Goal: Book appointment/travel/reservation

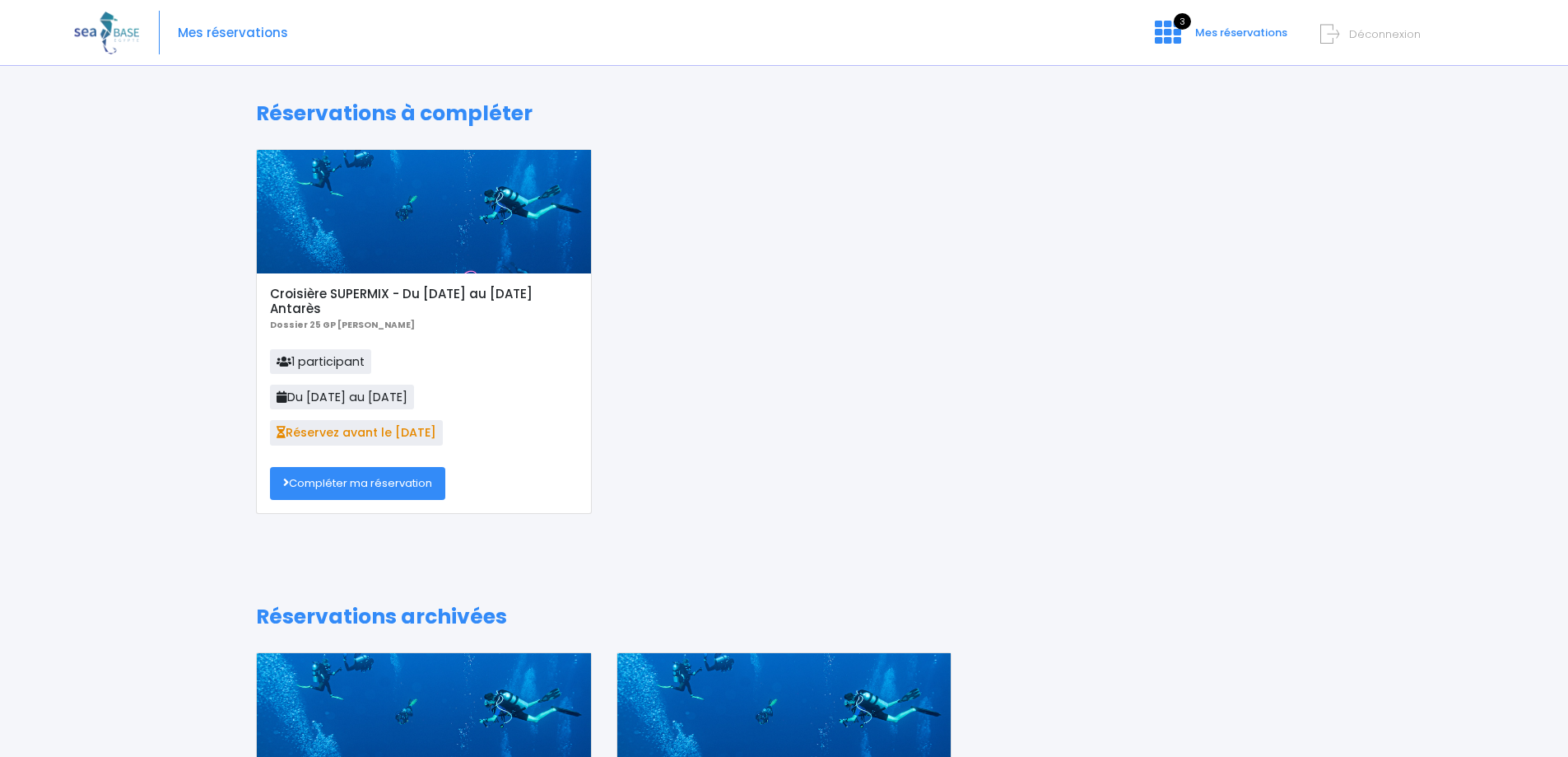
click at [392, 480] on link "Compléter ma réservation" at bounding box center [358, 483] width 175 height 33
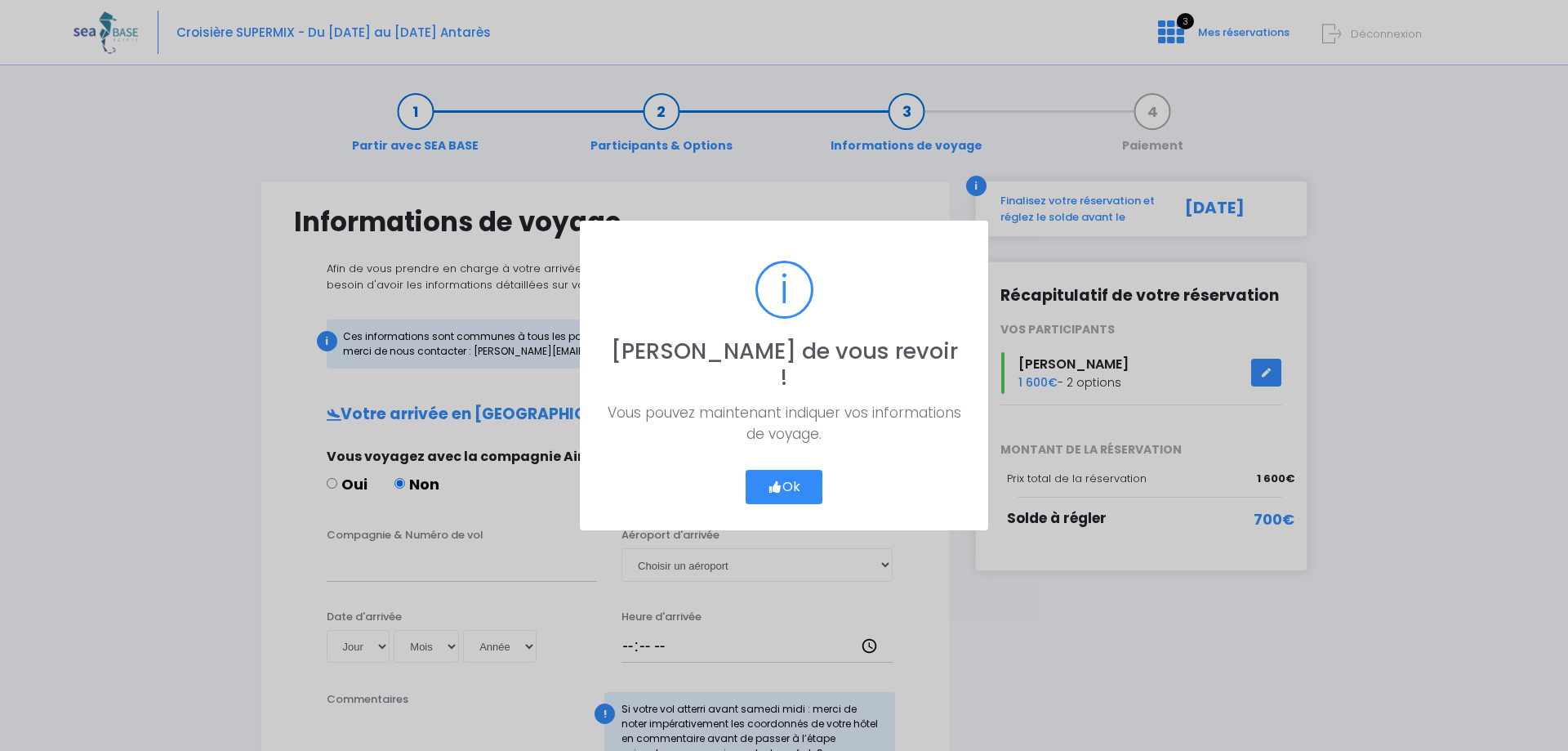
click at [794, 471] on button "Ok" at bounding box center [784, 486] width 77 height 34
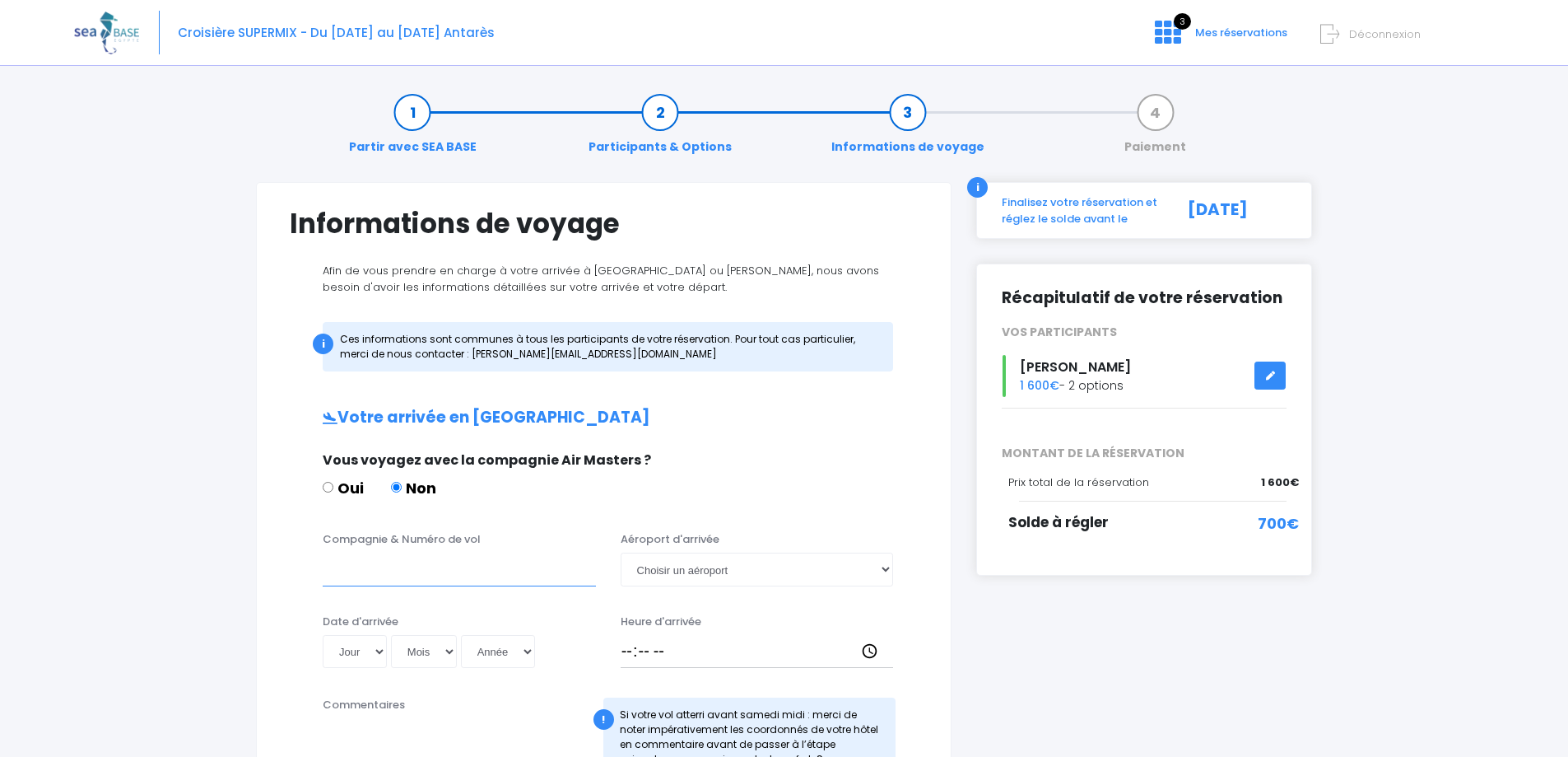
click at [369, 572] on input "Compagnie & Numéro de vol" at bounding box center [458, 569] width 273 height 33
type input "transavia"
click at [885, 574] on select "Choisir un aéroport Hurghada Marsa Alam" at bounding box center [757, 569] width 273 height 33
select select "Hurghada"
click at [621, 552] on select "Choisir un aéroport Hurghada Marsa Alam" at bounding box center [757, 569] width 273 height 33
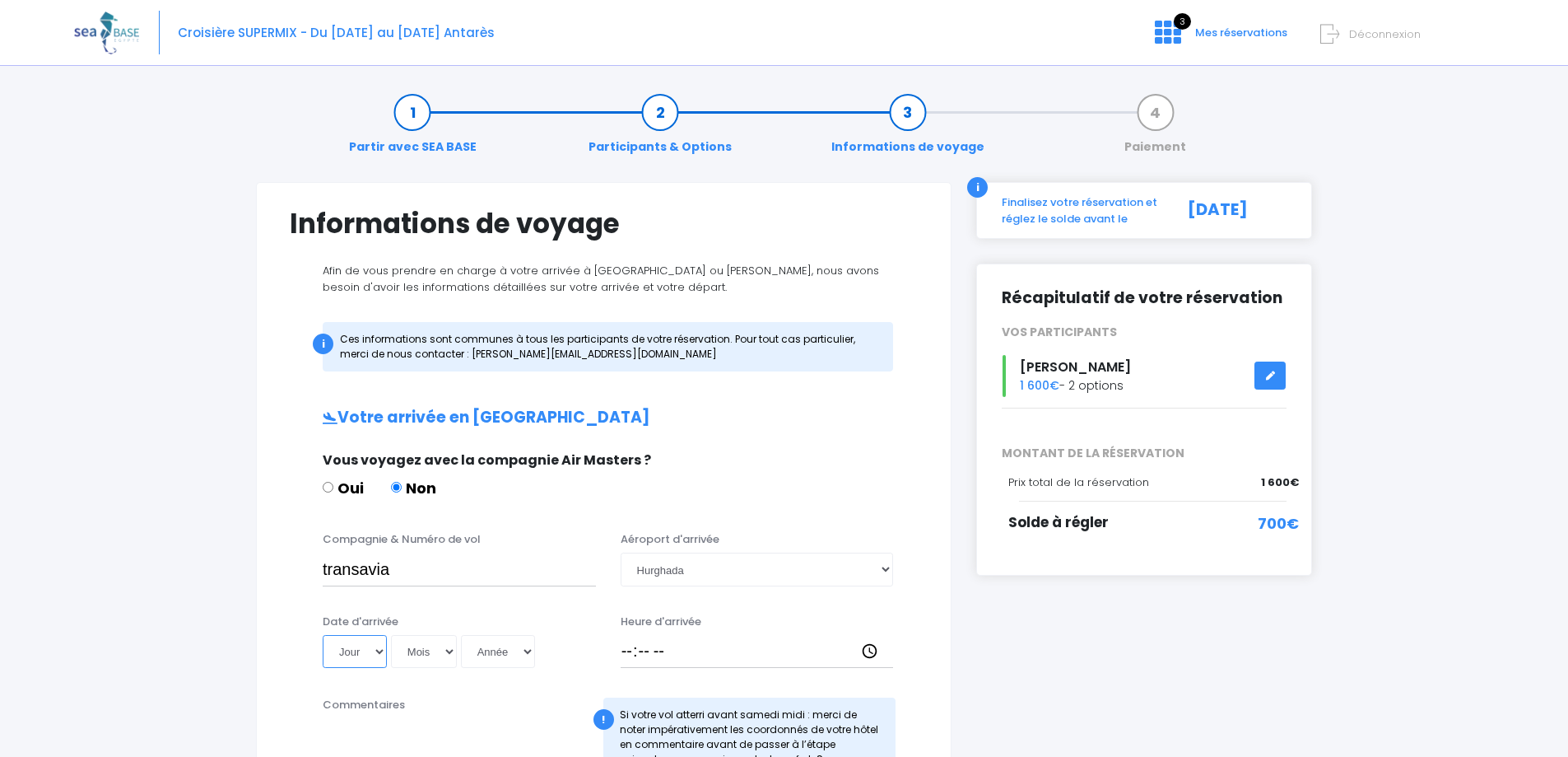
click at [381, 652] on select "Jour 01 02 03 04 05 06 07 08 09 10 11 12 13 14 15 16 17 18 19 20 21 22 23 24 25…" at bounding box center [354, 651] width 64 height 33
select select "29"
click at [322, 635] on select "Jour 01 02 03 04 05 06 07 08 09 10 11 12 13 14 15 16 17 18 19 20 21 22 23 24 25…" at bounding box center [354, 651] width 64 height 33
click at [451, 649] on select "Mois 01 02 03 04 05 06 07 08 09 10 11 12" at bounding box center [423, 651] width 66 height 33
select select "11"
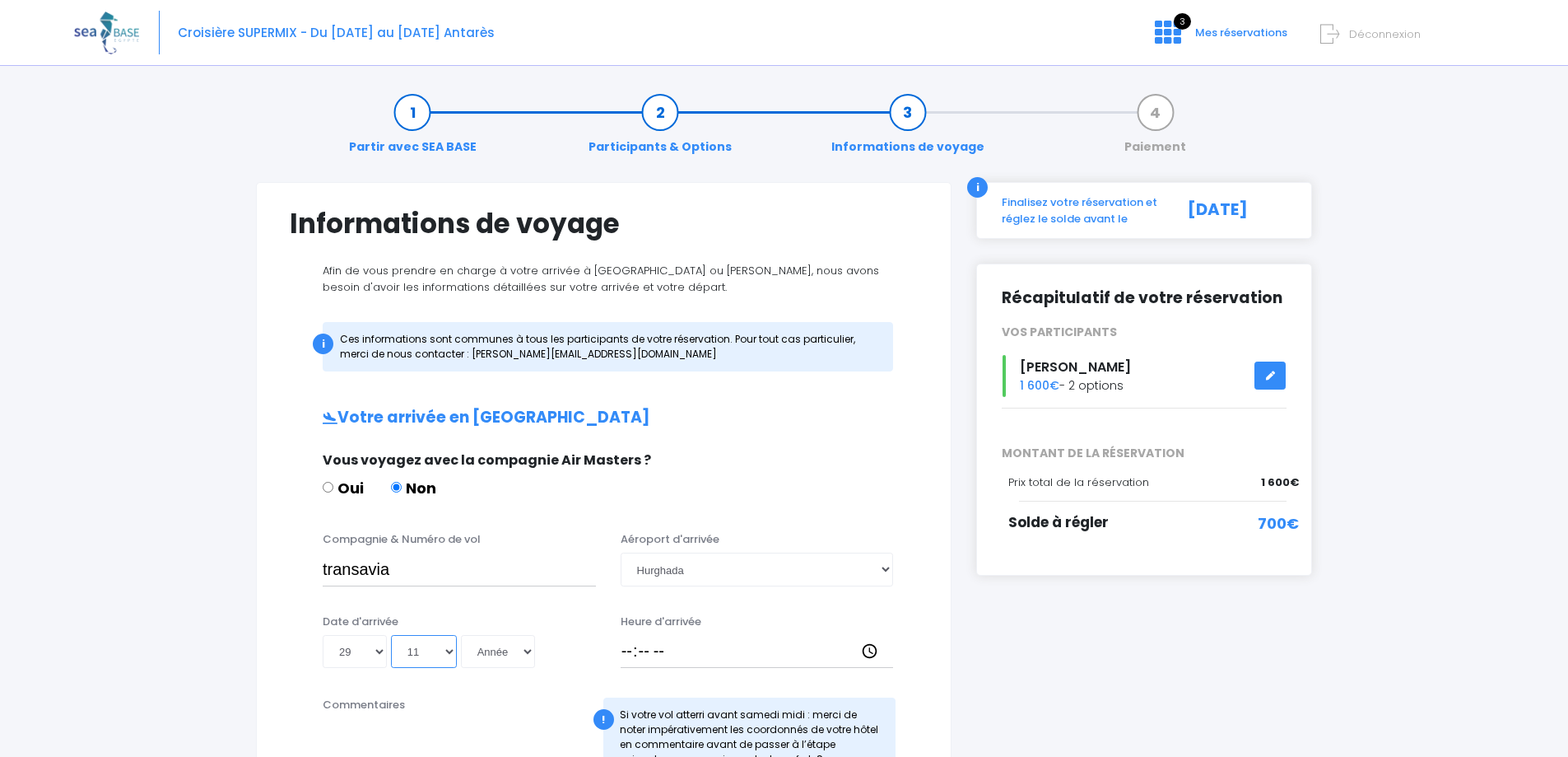
click at [391, 635] on select "Mois 01 02 03 04 05 06 07 08 09 10 11 12" at bounding box center [423, 651] width 66 height 33
click at [528, 652] on select "Année 2045 2044 2043 2042 2041 2040 2039 2038 2037 2036 2035 2034 2033 2032 203…" at bounding box center [497, 651] width 74 height 33
select select "2025"
click at [461, 635] on select "Année 2045 2044 2043 2042 2041 2040 2039 2038 2037 2036 2035 2034 2033 2032 203…" at bounding box center [497, 651] width 74 height 33
type input "2025-11-29"
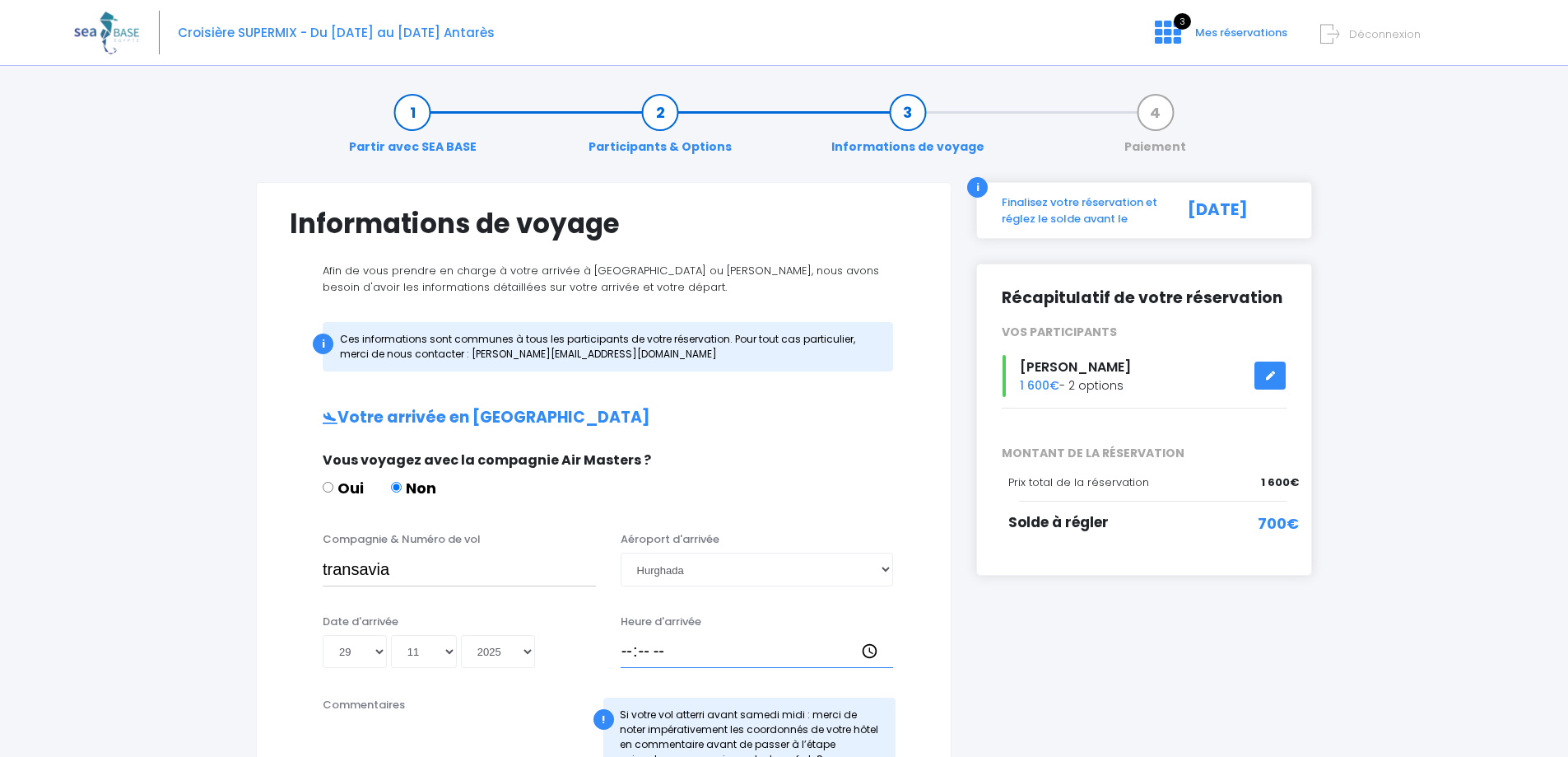
click at [631, 650] on input "Heure d'arrivée" at bounding box center [757, 651] width 273 height 33
type input "14:45"
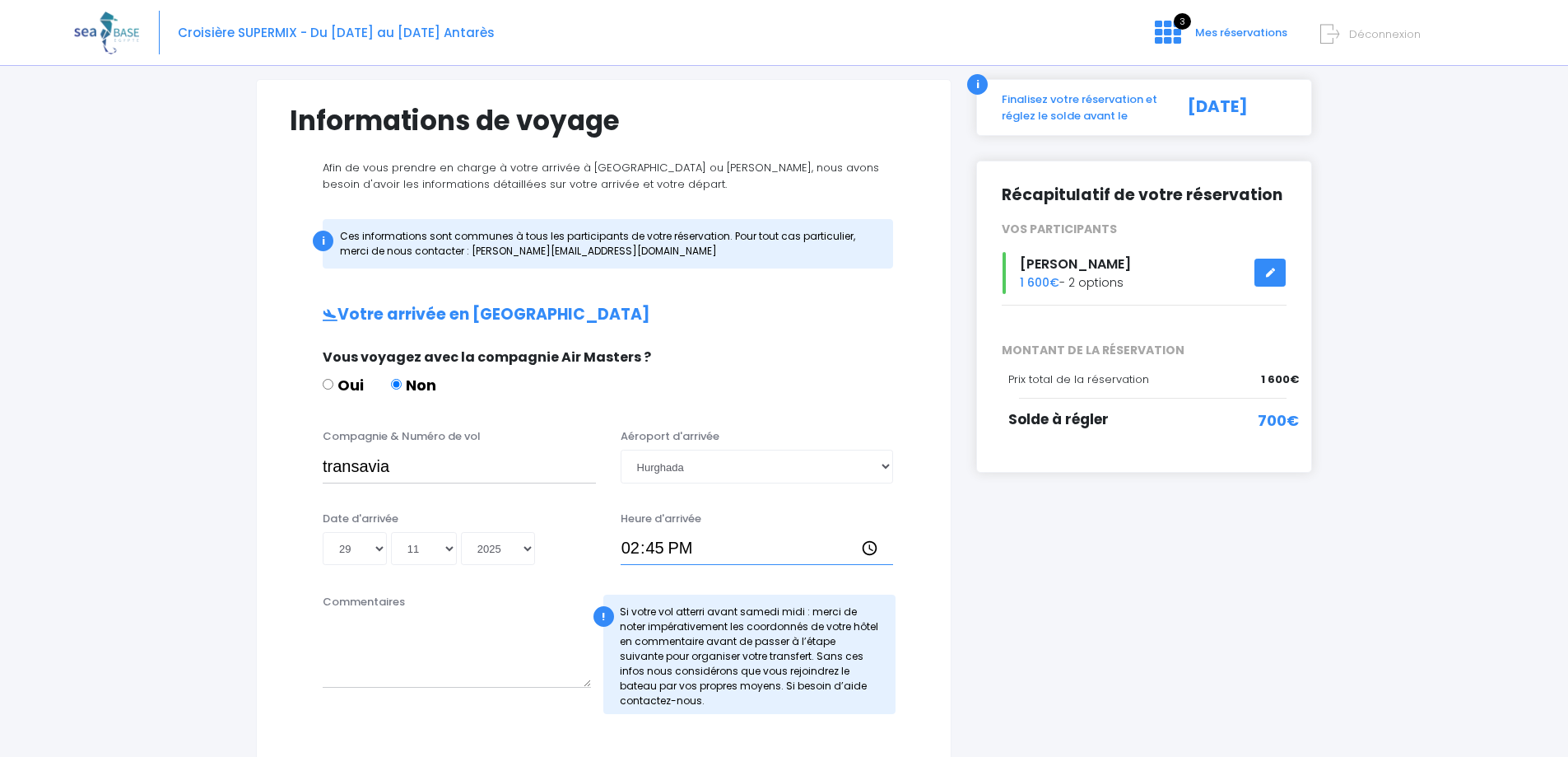
scroll to position [164, 0]
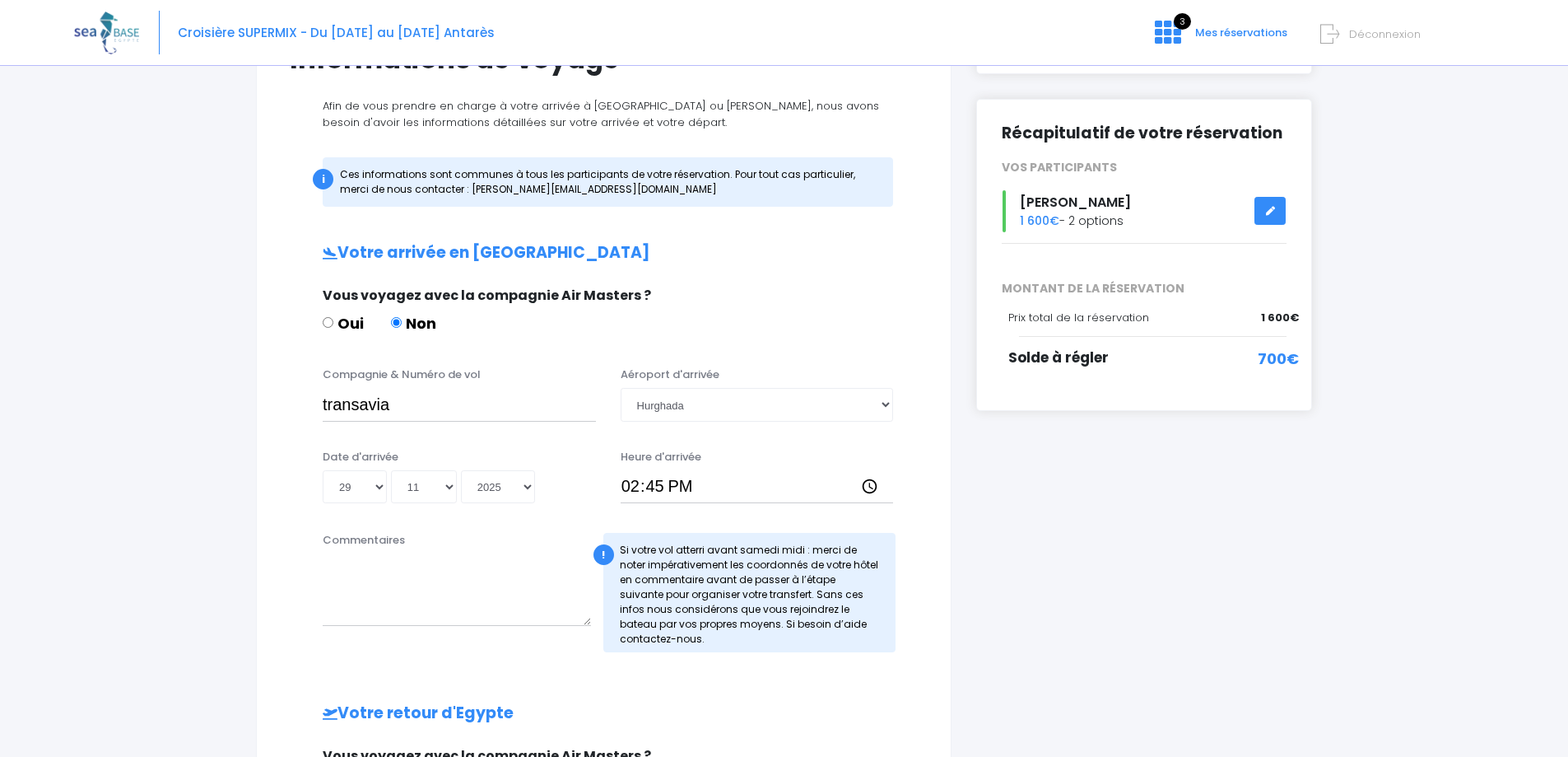
click at [942, 633] on div "Informations de voyage Afin de vous prendre en charge à votre arrivée à Hurghad…" at bounding box center [603, 578] width 695 height 1121
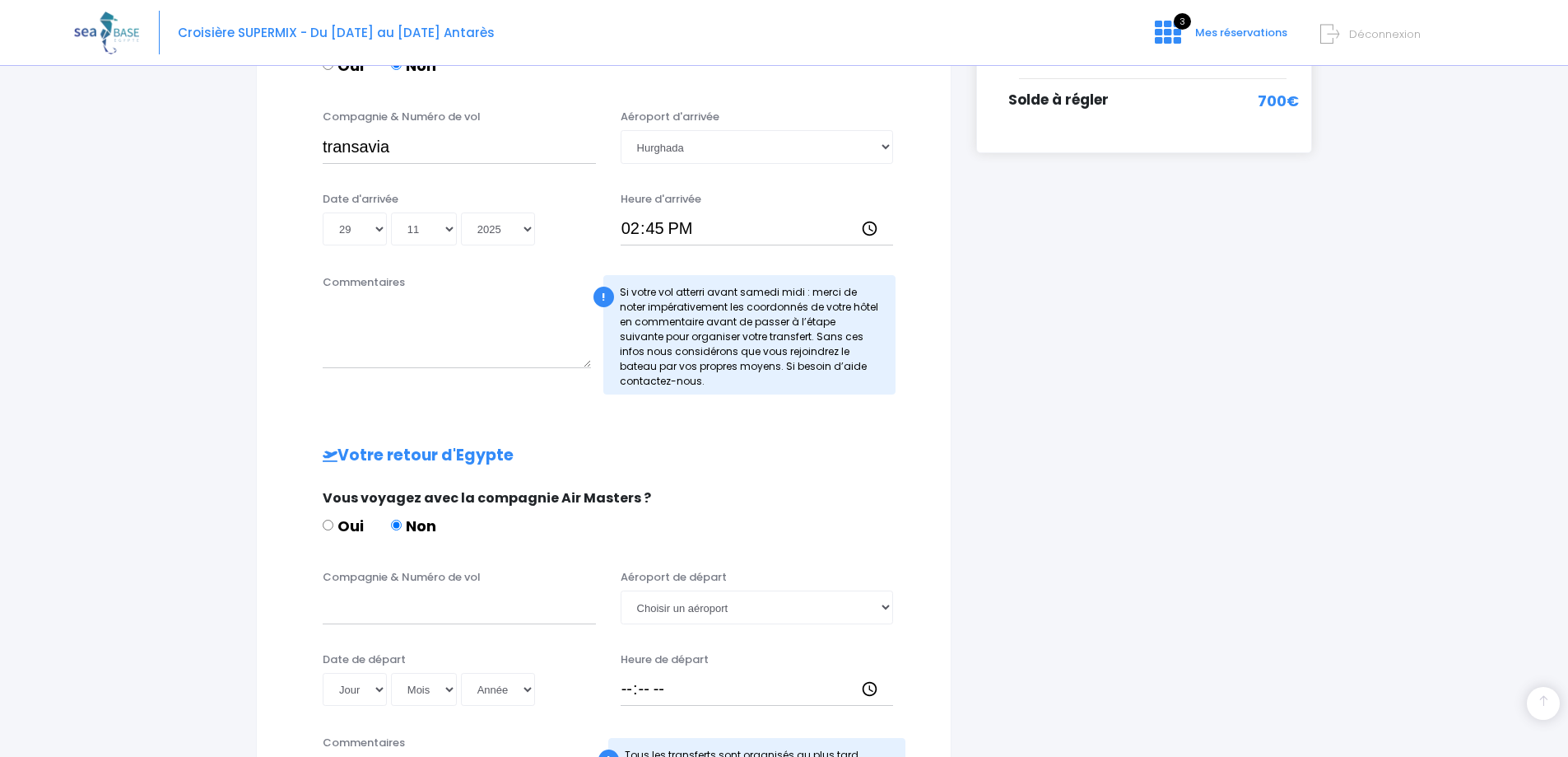
scroll to position [494, 0]
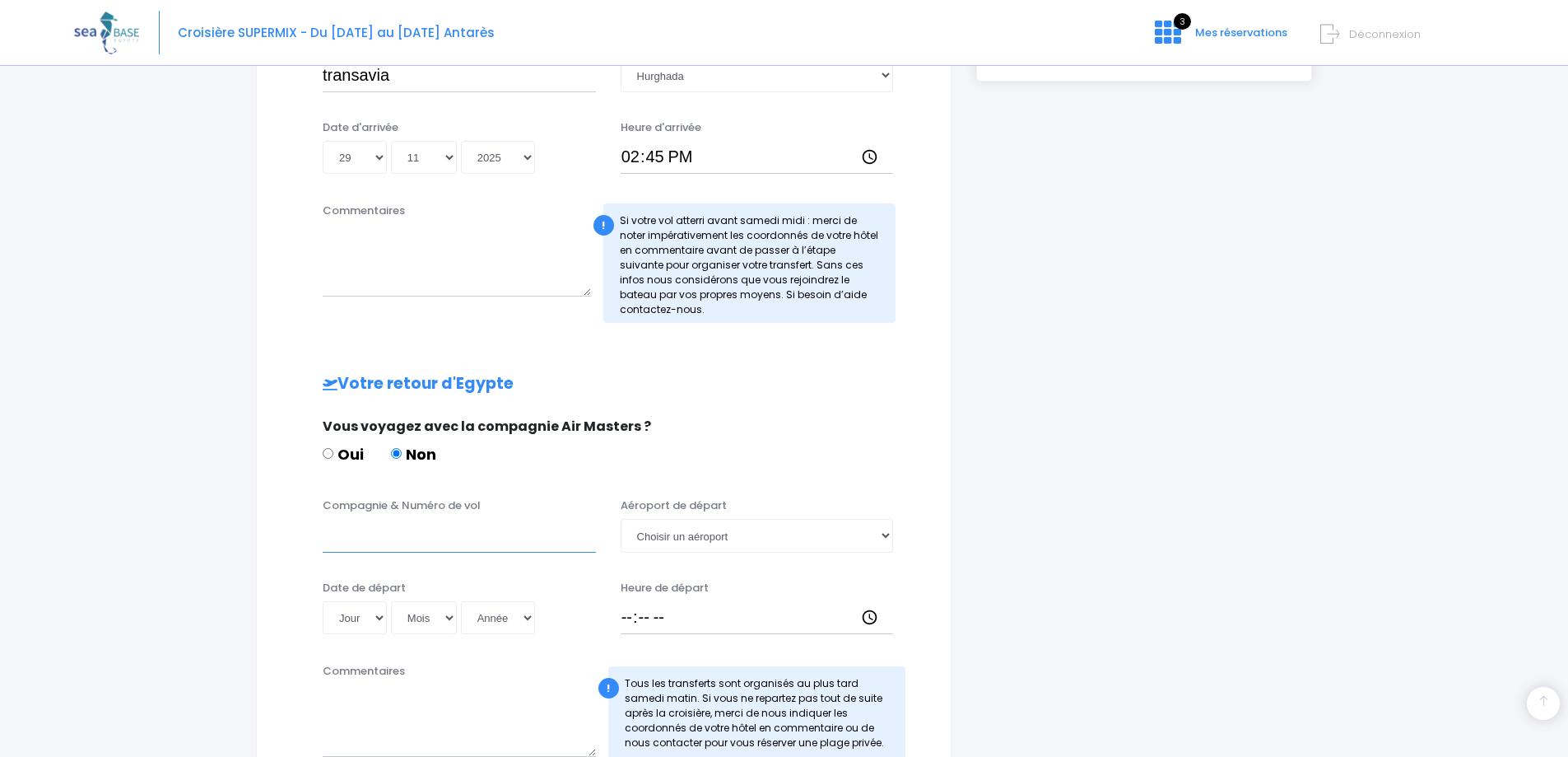
click at [365, 543] on input "Compagnie & Numéro de vol" at bounding box center [458, 535] width 273 height 33
type input "transavia"
click at [887, 532] on select "Choisir un aéroport Hurghada Marsa Alam" at bounding box center [757, 535] width 273 height 33
select select "Hurghada"
click at [621, 519] on select "Choisir un aéroport Hurghada Marsa Alam" at bounding box center [757, 535] width 273 height 33
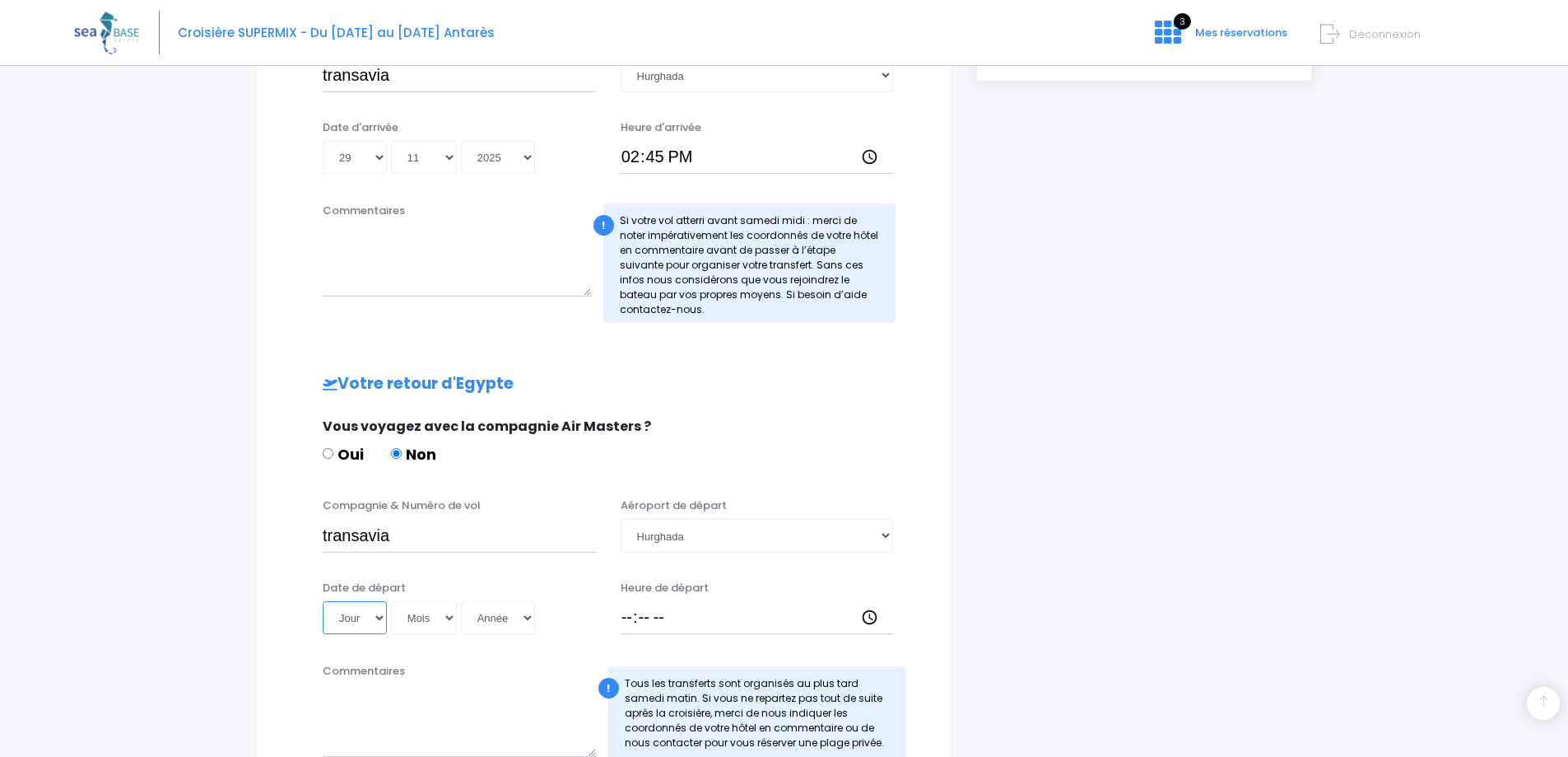
click at [382, 616] on select "Jour 01 02 03 04 05 06 07 08 09 10 11 12 13 14 15 16 17 18 19 20 21 22 23 24 25…" at bounding box center [354, 617] width 64 height 33
select select "06"
click at [322, 601] on select "Jour 01 02 03 04 05 06 07 08 09 10 11 12 13 14 15 16 17 18 19 20 21 22 23 24 25…" at bounding box center [354, 617] width 64 height 33
click at [451, 615] on select "Mois 01 02 03 04 05 06 07 08 09 10 11 12" at bounding box center [423, 617] width 66 height 33
select select "12"
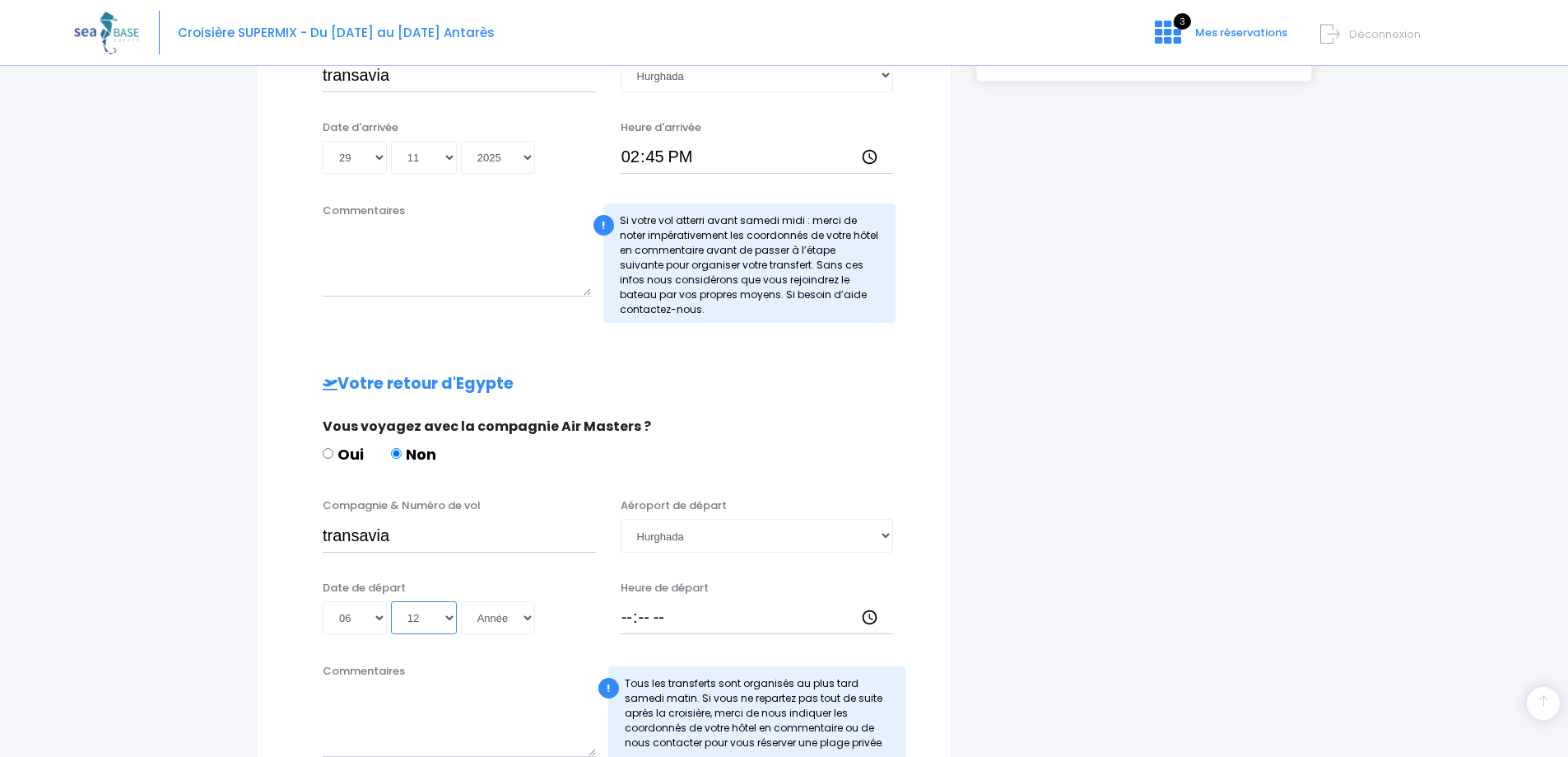
click at [391, 601] on select "Mois 01 02 03 04 05 06 07 08 09 10 11 12" at bounding box center [423, 617] width 66 height 33
click at [523, 613] on select "Année 2045 2044 2043 2042 2041 2040 2039 2038 2037 2036 2035 2034 2033 2032 203…" at bounding box center [497, 617] width 74 height 33
select select "2025"
click at [461, 601] on select "Année 2045 2044 2043 2042 2041 2040 2039 2038 2037 2036 2035 2034 2033 2032 203…" at bounding box center [497, 617] width 74 height 33
type input "2025-12-06"
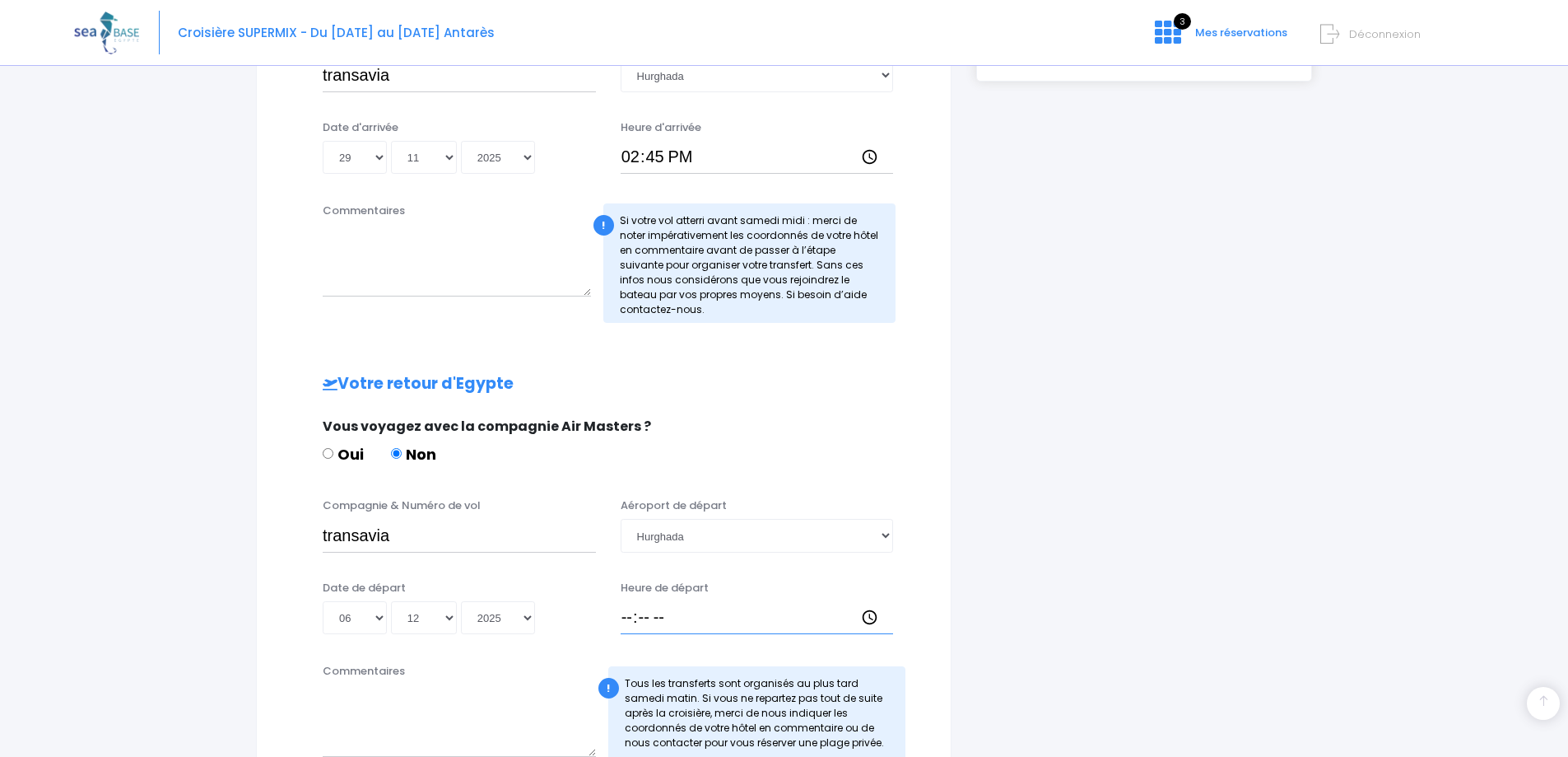
click at [643, 612] on input "Heure de départ" at bounding box center [757, 617] width 273 height 33
click at [631, 614] on input "Heure de départ" at bounding box center [757, 617] width 273 height 33
type input "15:40"
click at [455, 541] on input "transavia" at bounding box center [458, 535] width 273 height 33
type input "transavia To8063"
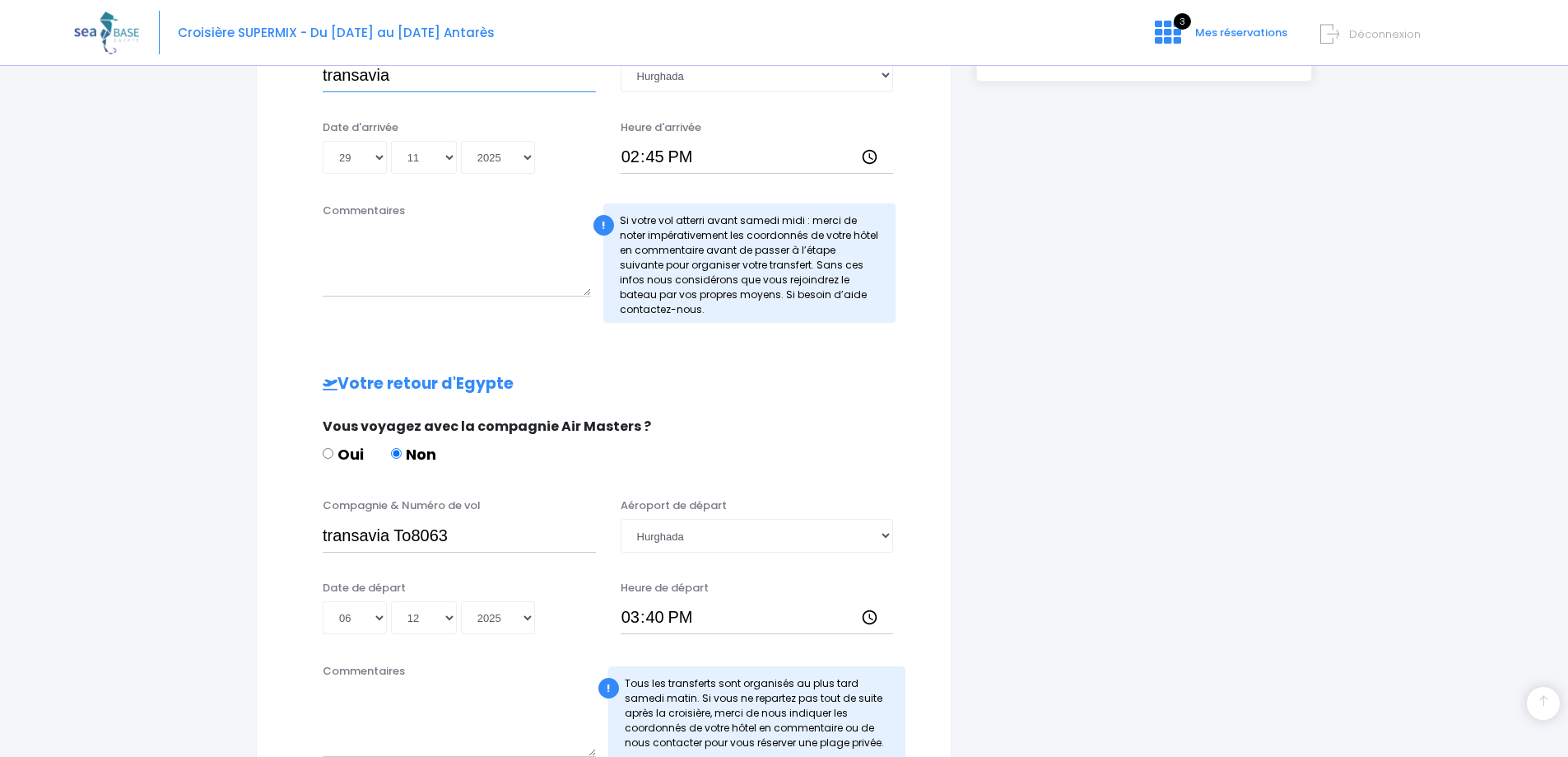
click at [426, 82] on input "transavia" at bounding box center [458, 75] width 273 height 33
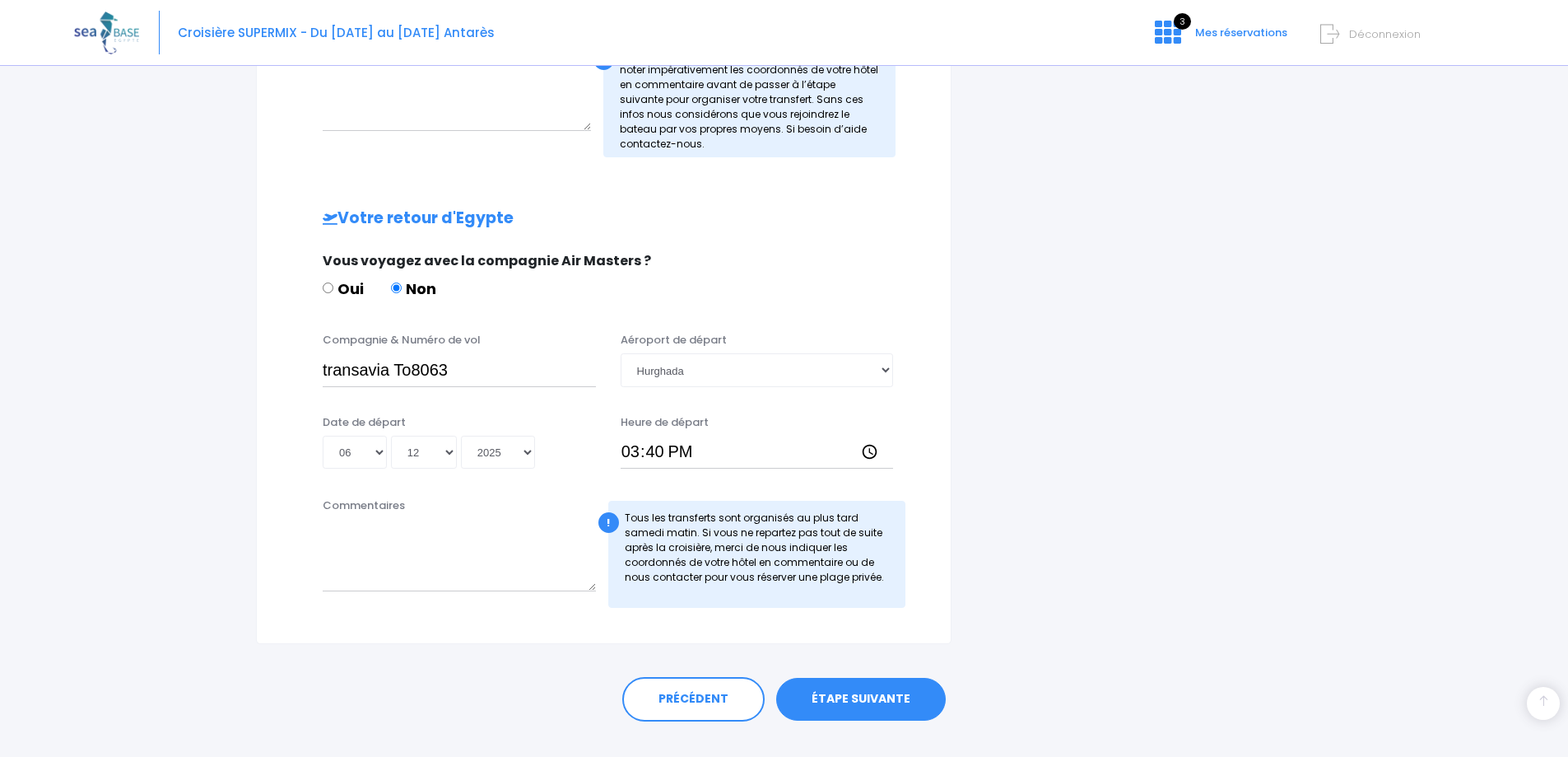
scroll to position [690, 0]
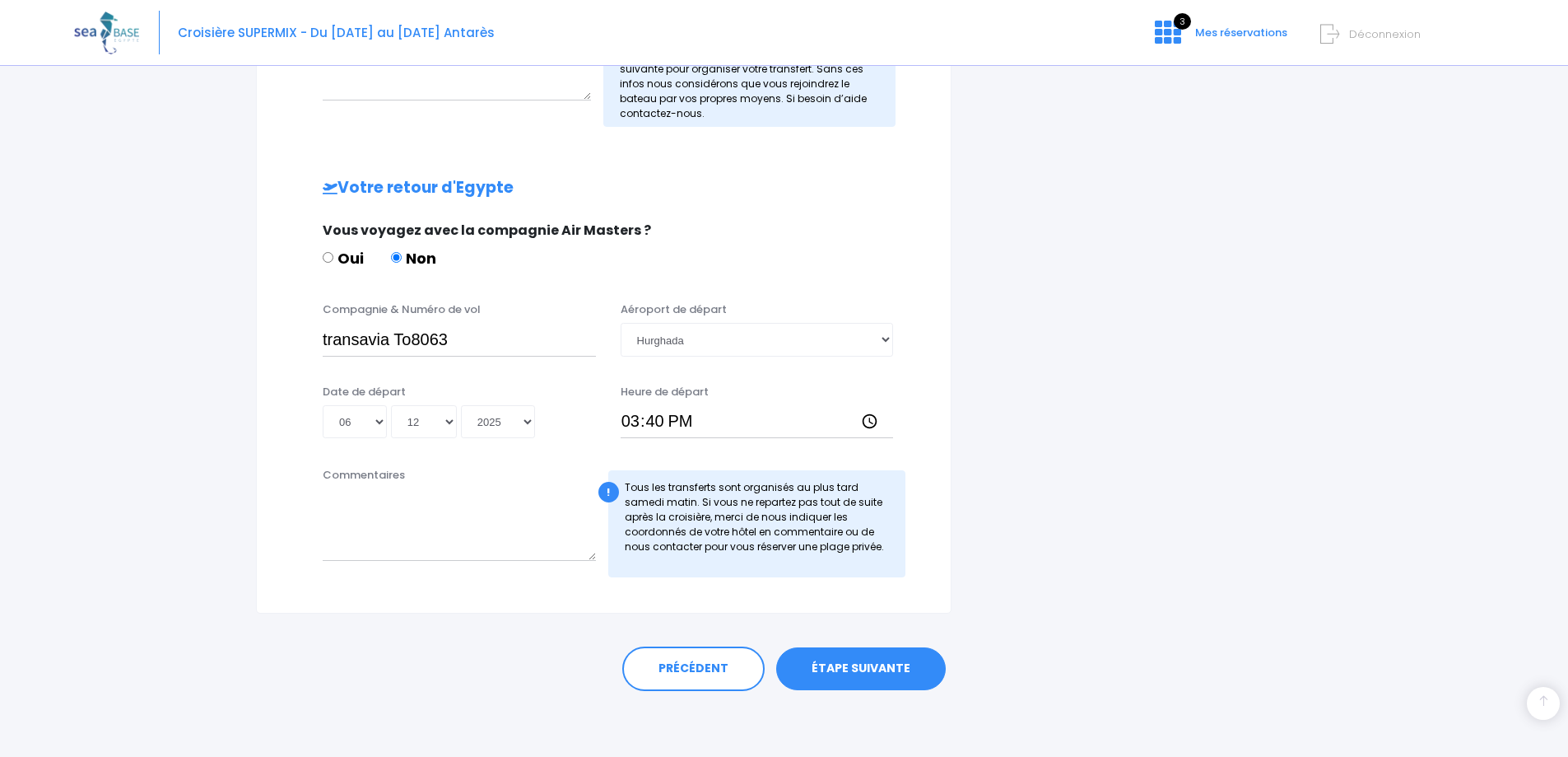
type input "transavia To8062"
click at [832, 661] on link "ÉTAPE SUIVANTE" at bounding box center [861, 668] width 170 height 43
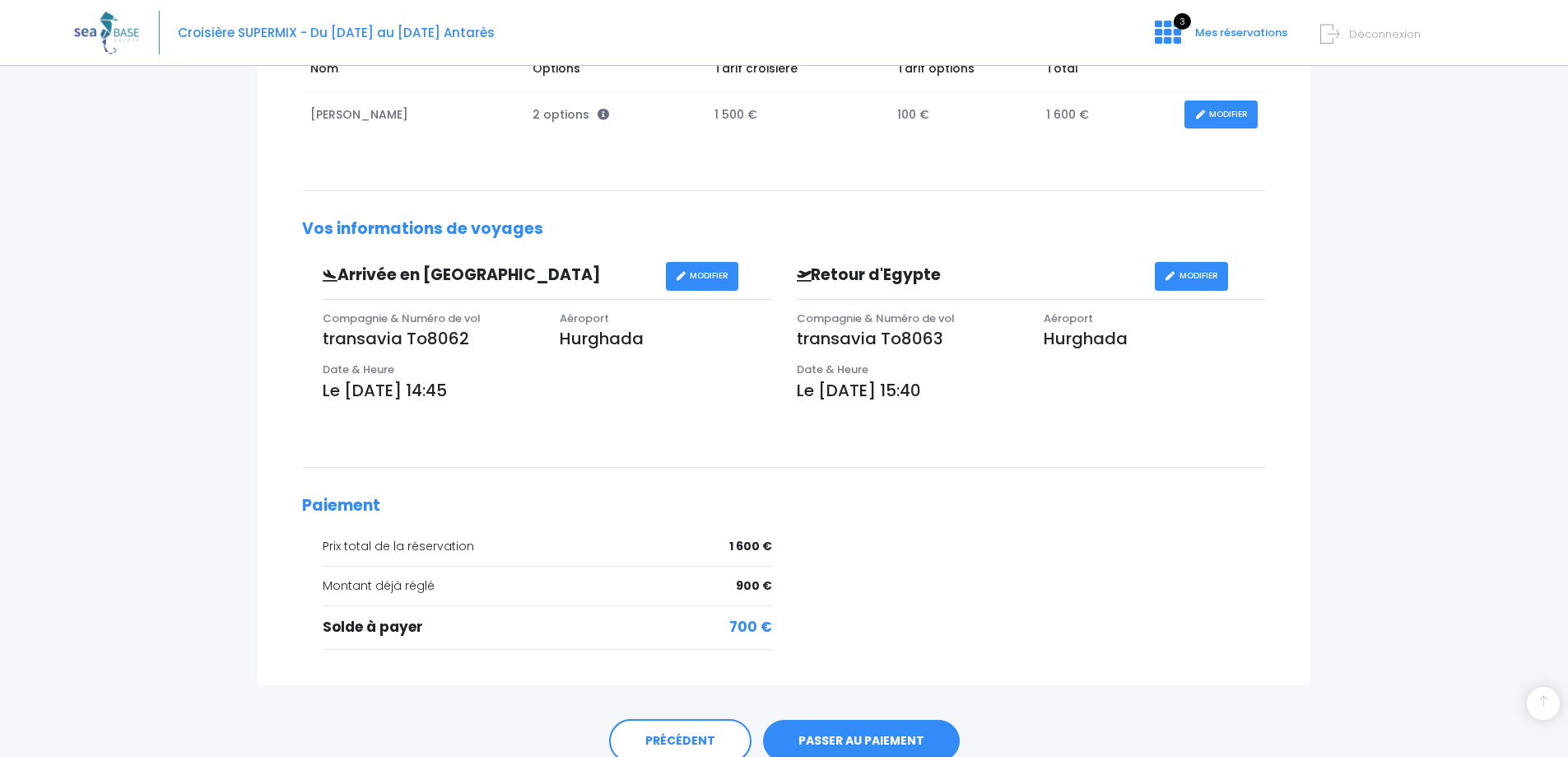
scroll to position [401, 0]
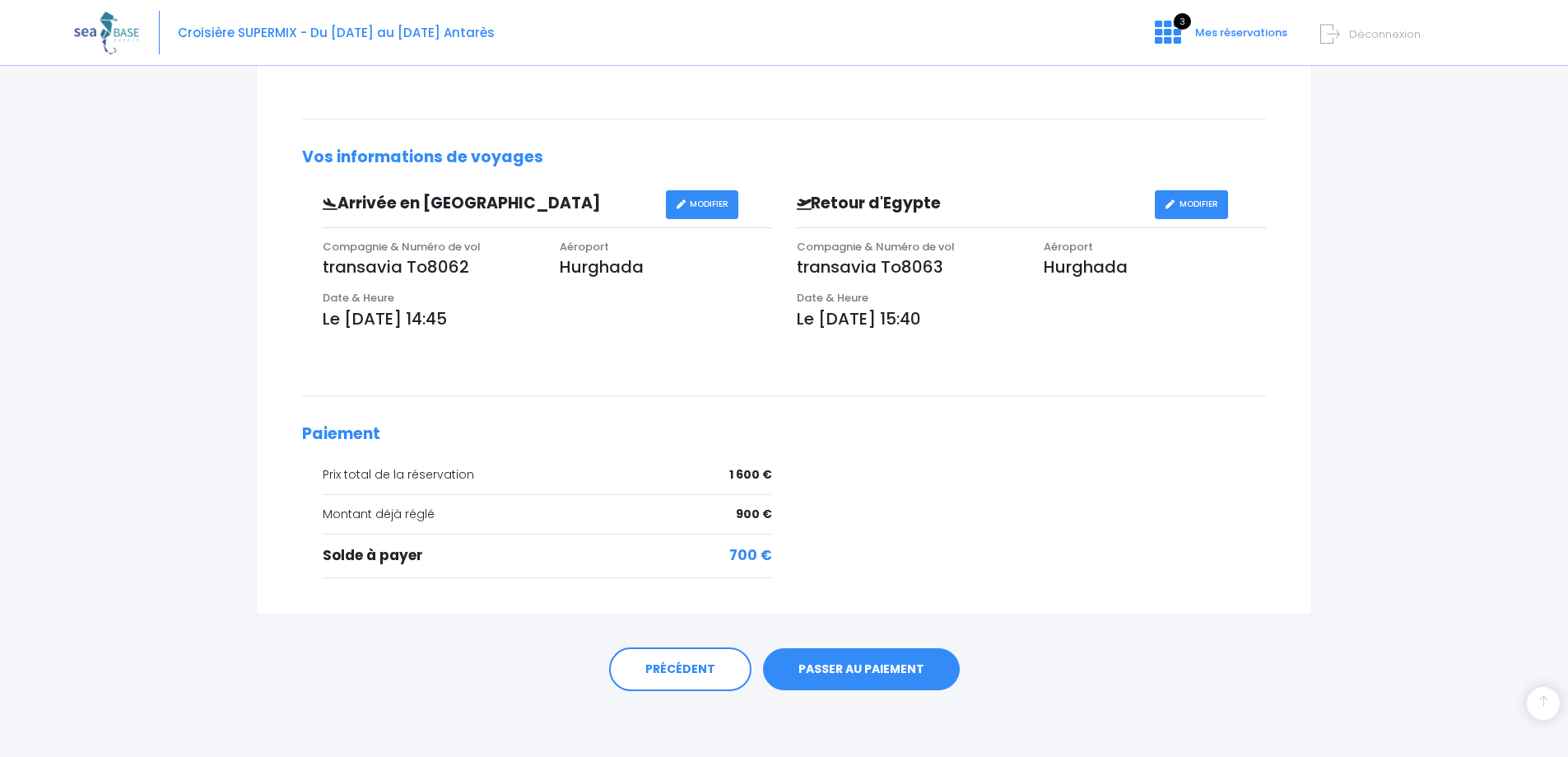
click at [866, 668] on link "PASSER AU PAIEMENT" at bounding box center [862, 669] width 197 height 43
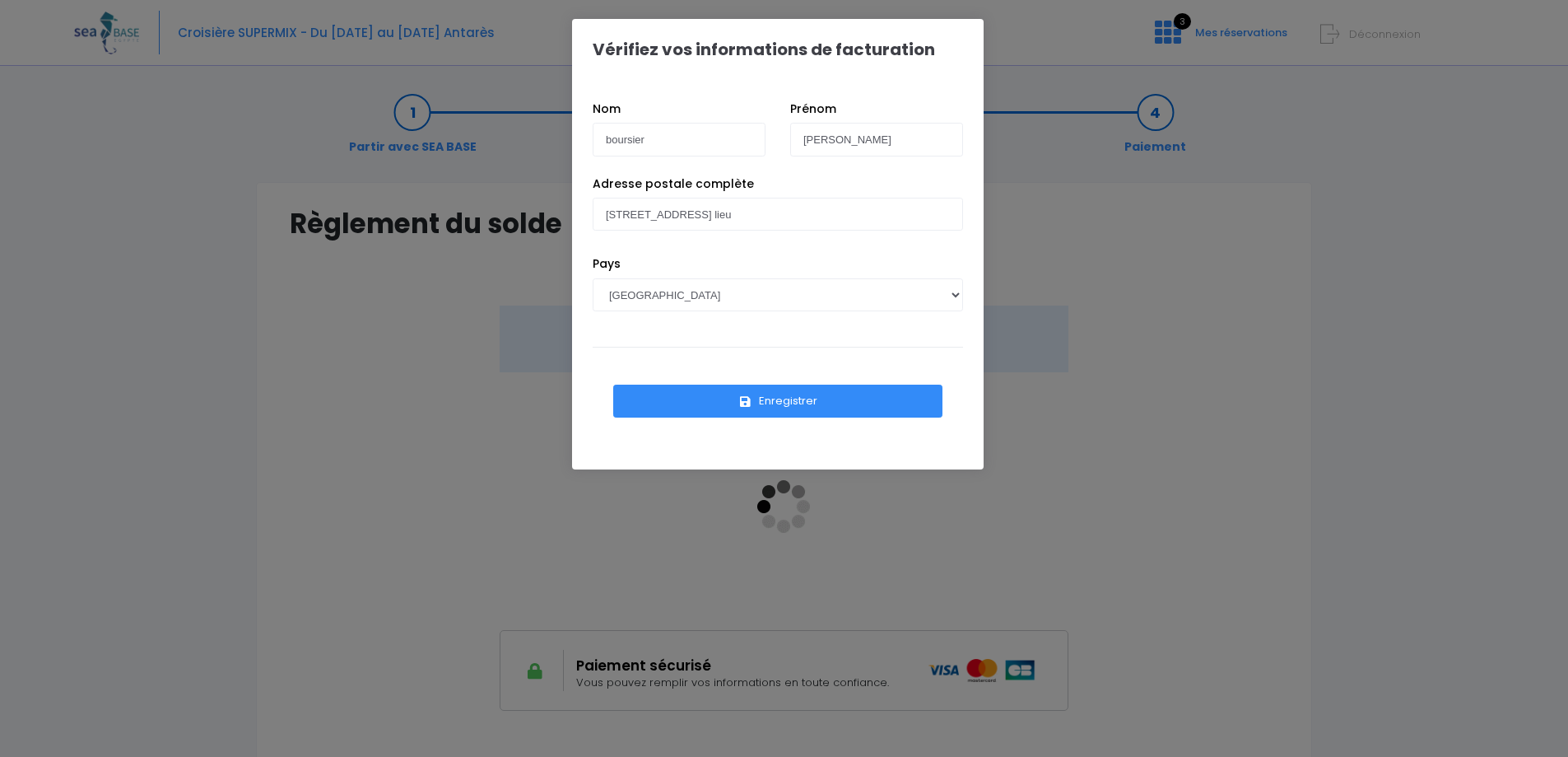
click at [789, 404] on button "Enregistrer" at bounding box center [778, 401] width 329 height 33
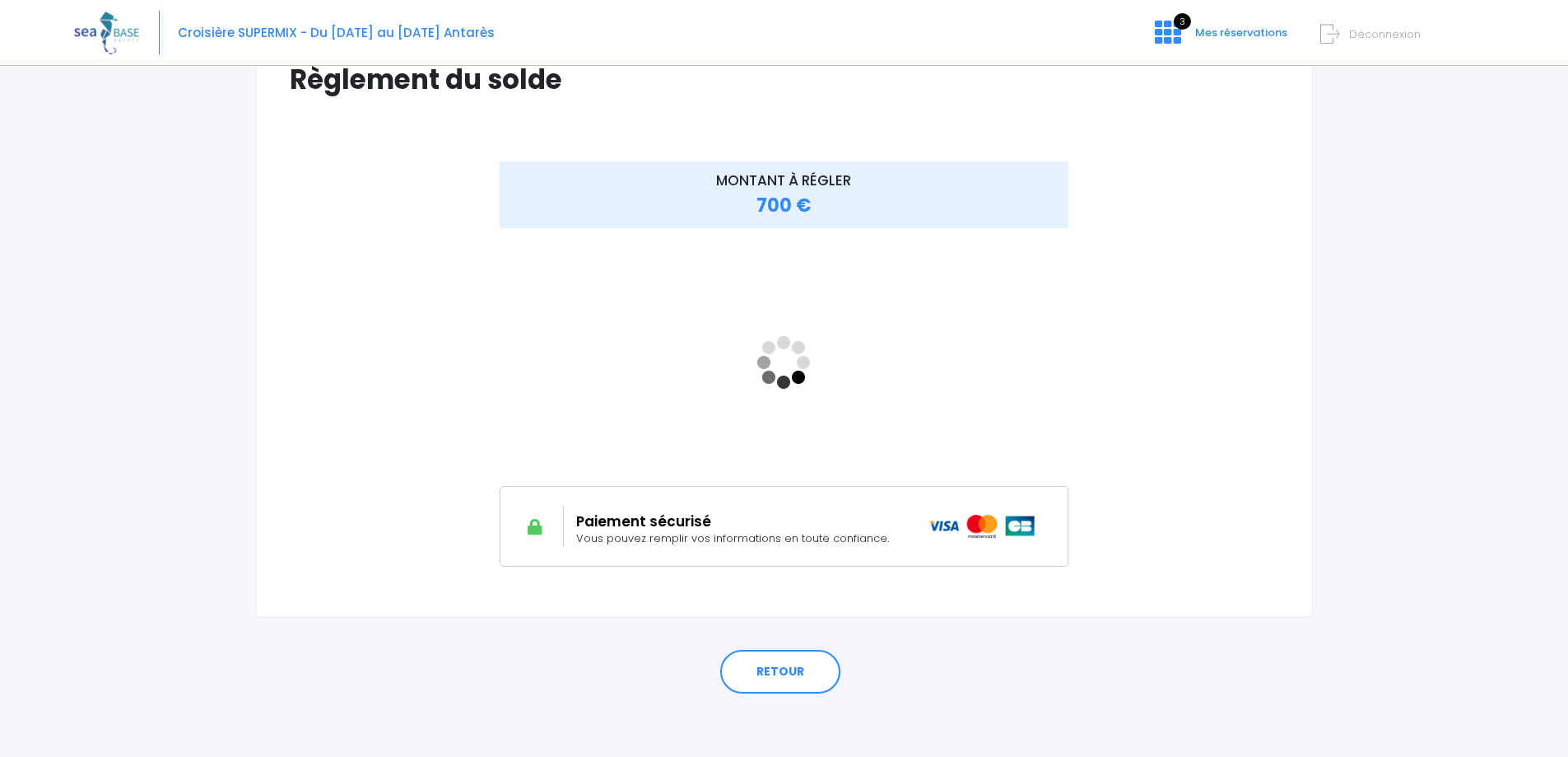
scroll to position [147, 0]
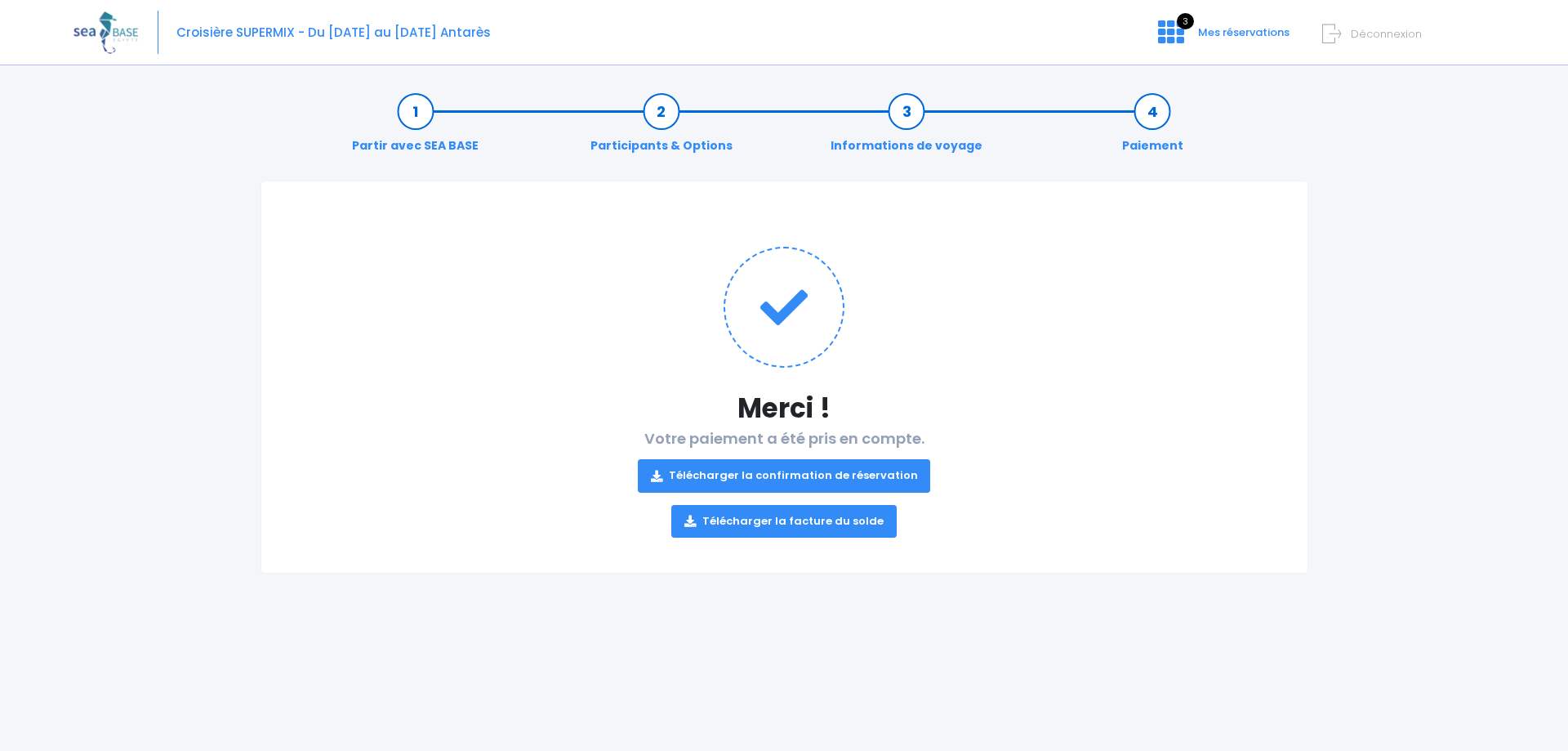
click at [794, 476] on link "Télécharger la confirmation de réservation" at bounding box center [784, 476] width 293 height 33
